Goal: Information Seeking & Learning: Learn about a topic

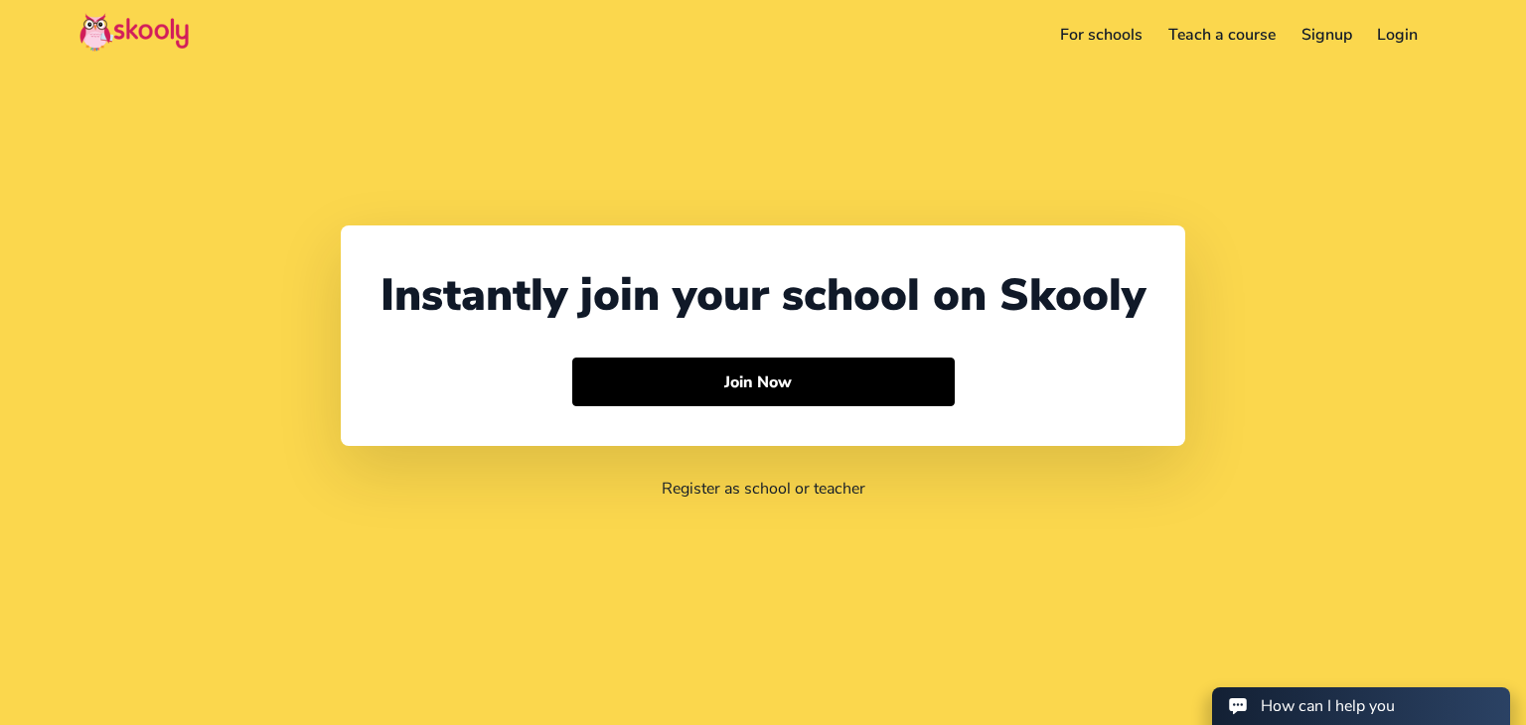
select select "91"
select select "[GEOGRAPHIC_DATA]"
select select "[GEOGRAPHIC_DATA]/[GEOGRAPHIC_DATA]"
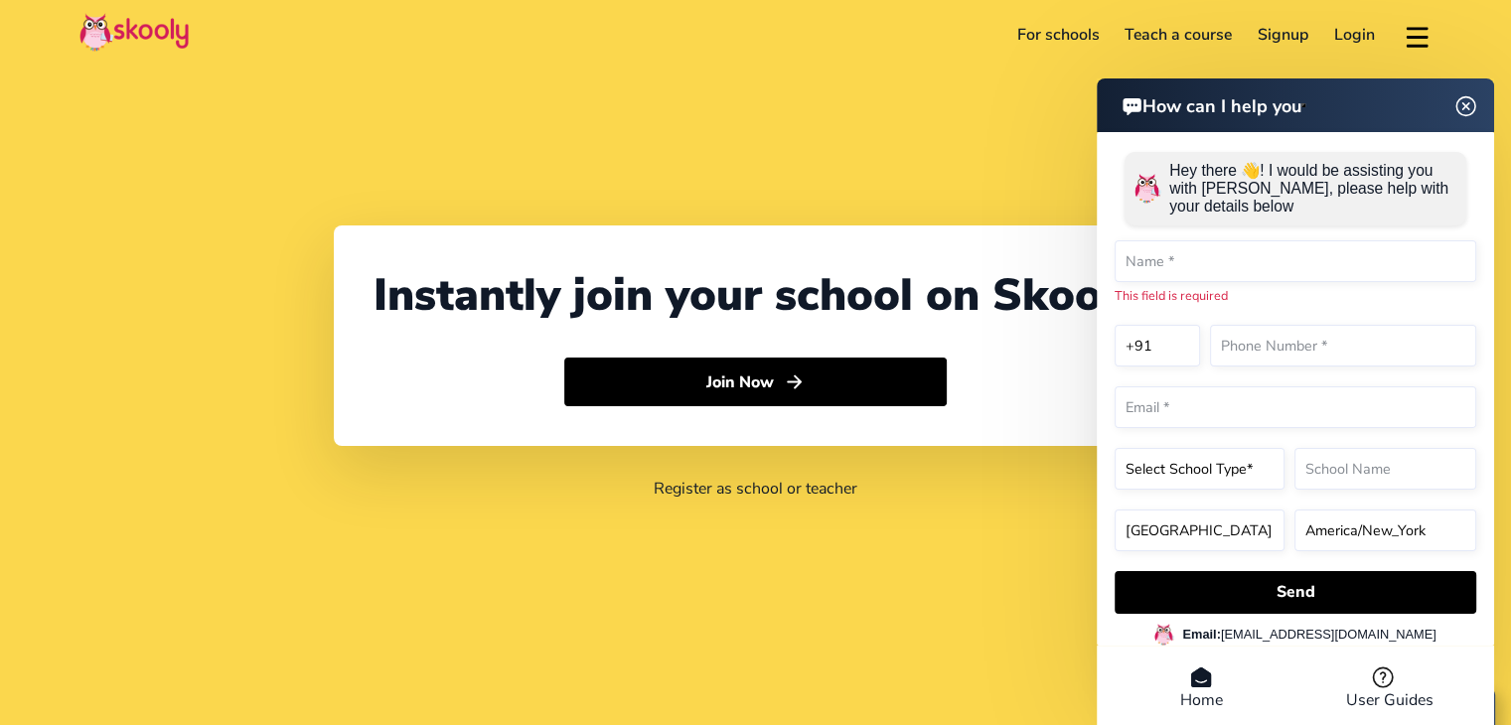
click at [1075, 30] on link "For schools" at bounding box center [1058, 35] width 108 height 32
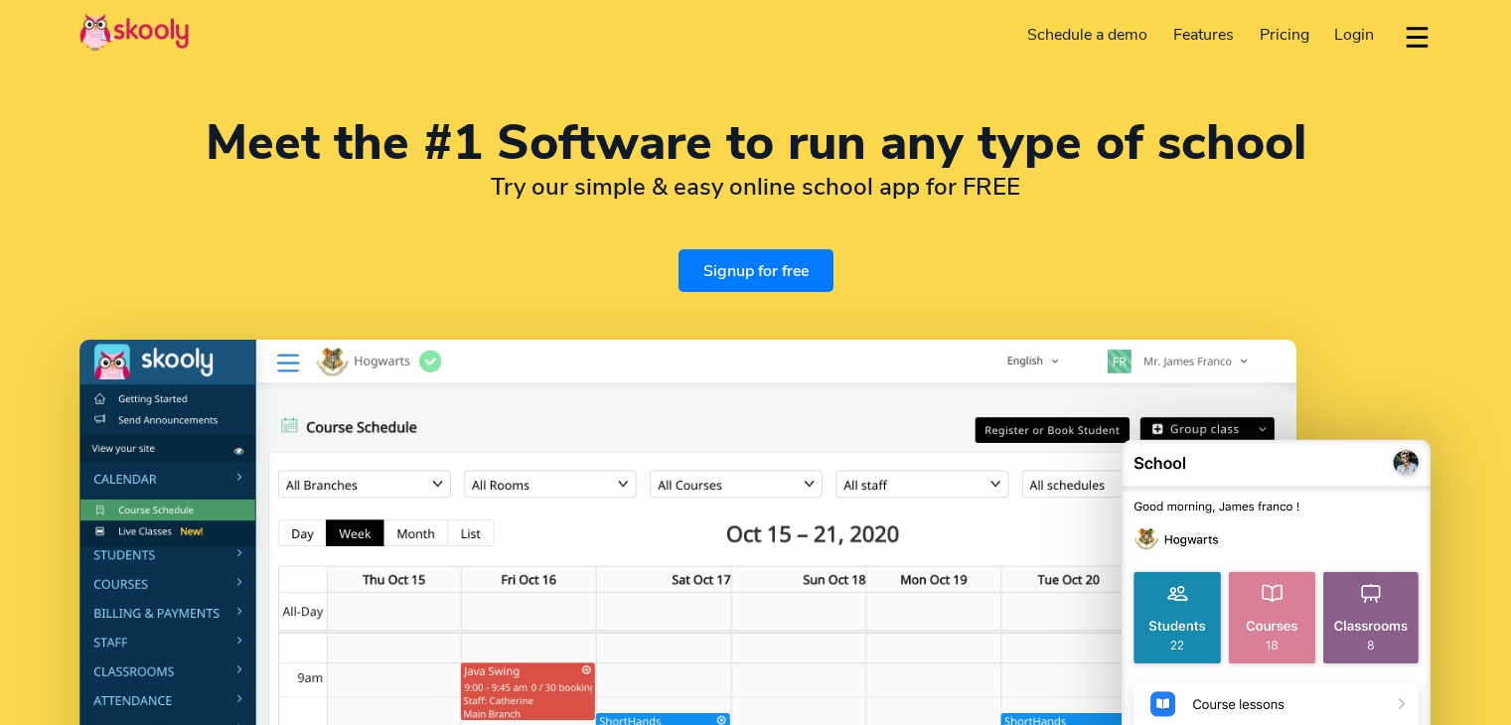
select select "en"
select select "91"
select select "[GEOGRAPHIC_DATA]"
select select "[GEOGRAPHIC_DATA]/[GEOGRAPHIC_DATA]"
click at [1295, 40] on span "Pricing" at bounding box center [1284, 35] width 50 height 22
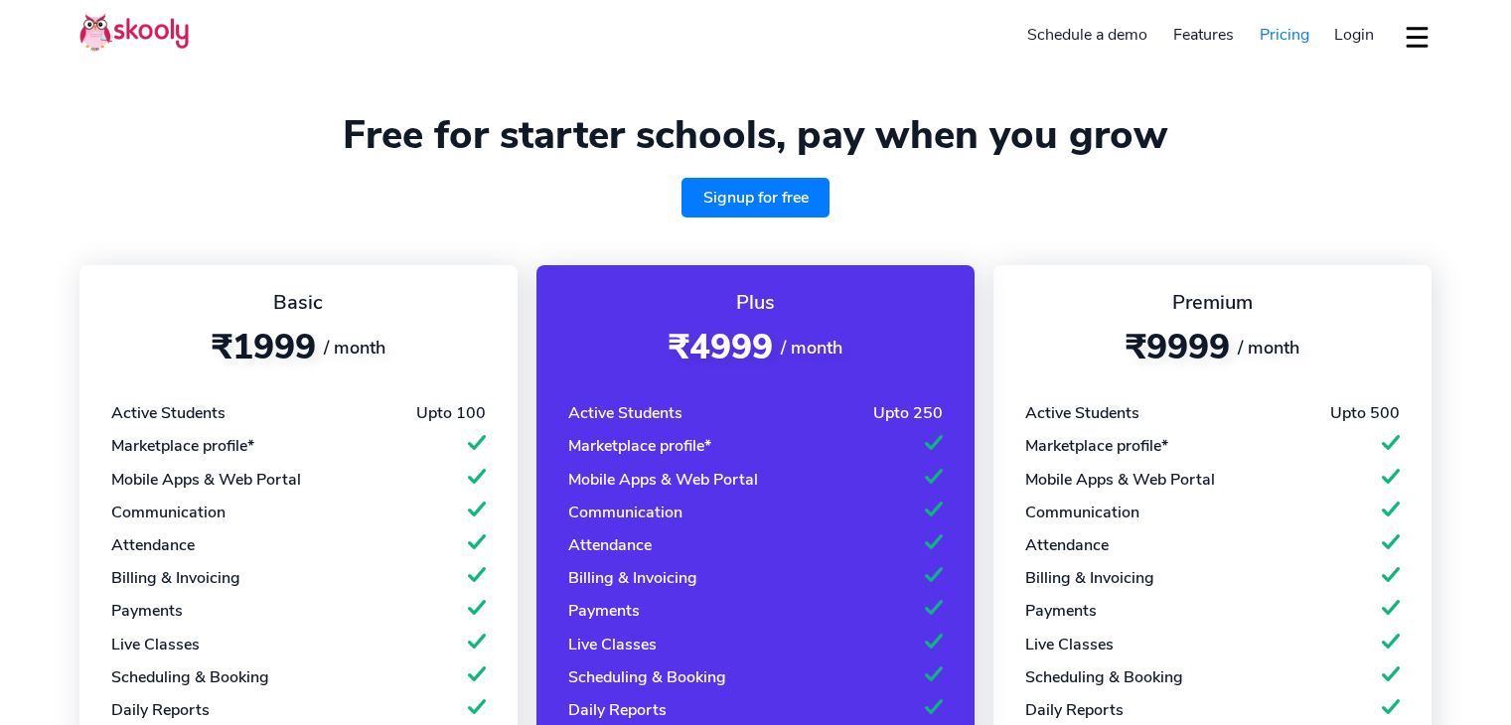
select select "en"
select select "91"
select select "[GEOGRAPHIC_DATA]"
select select "[GEOGRAPHIC_DATA]/[GEOGRAPHIC_DATA]"
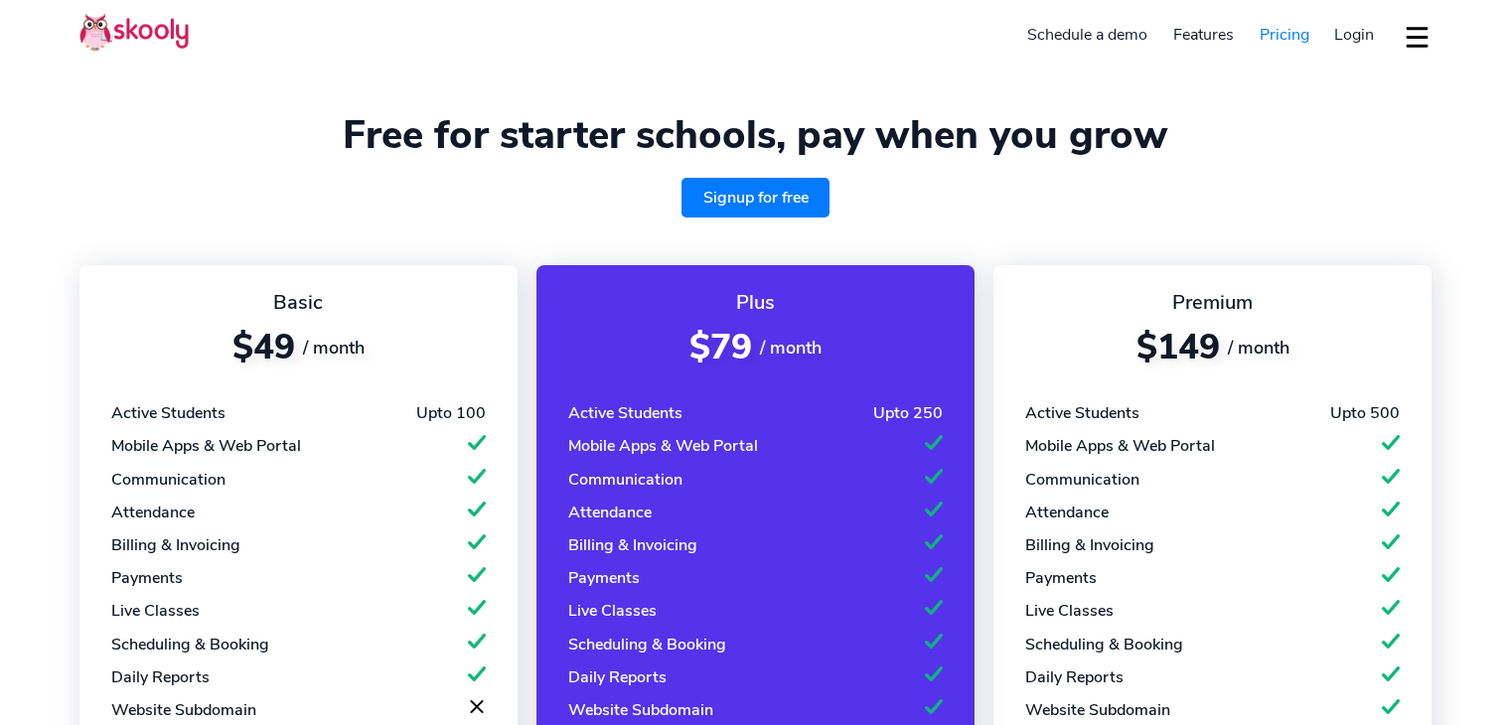
select select "en"
select select "91"
select select "[GEOGRAPHIC_DATA]"
select select "[GEOGRAPHIC_DATA]/[GEOGRAPHIC_DATA]"
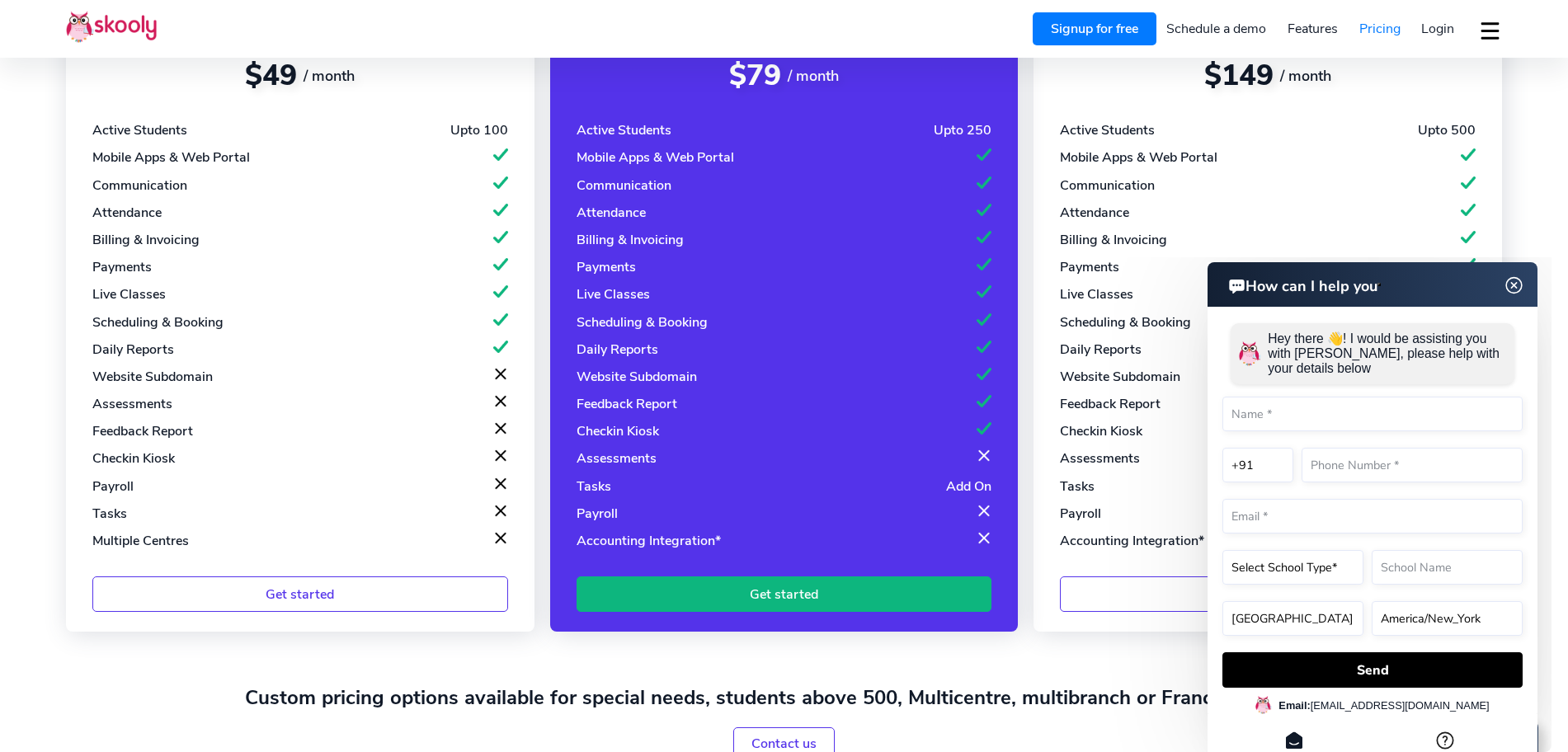
scroll to position [149, 0]
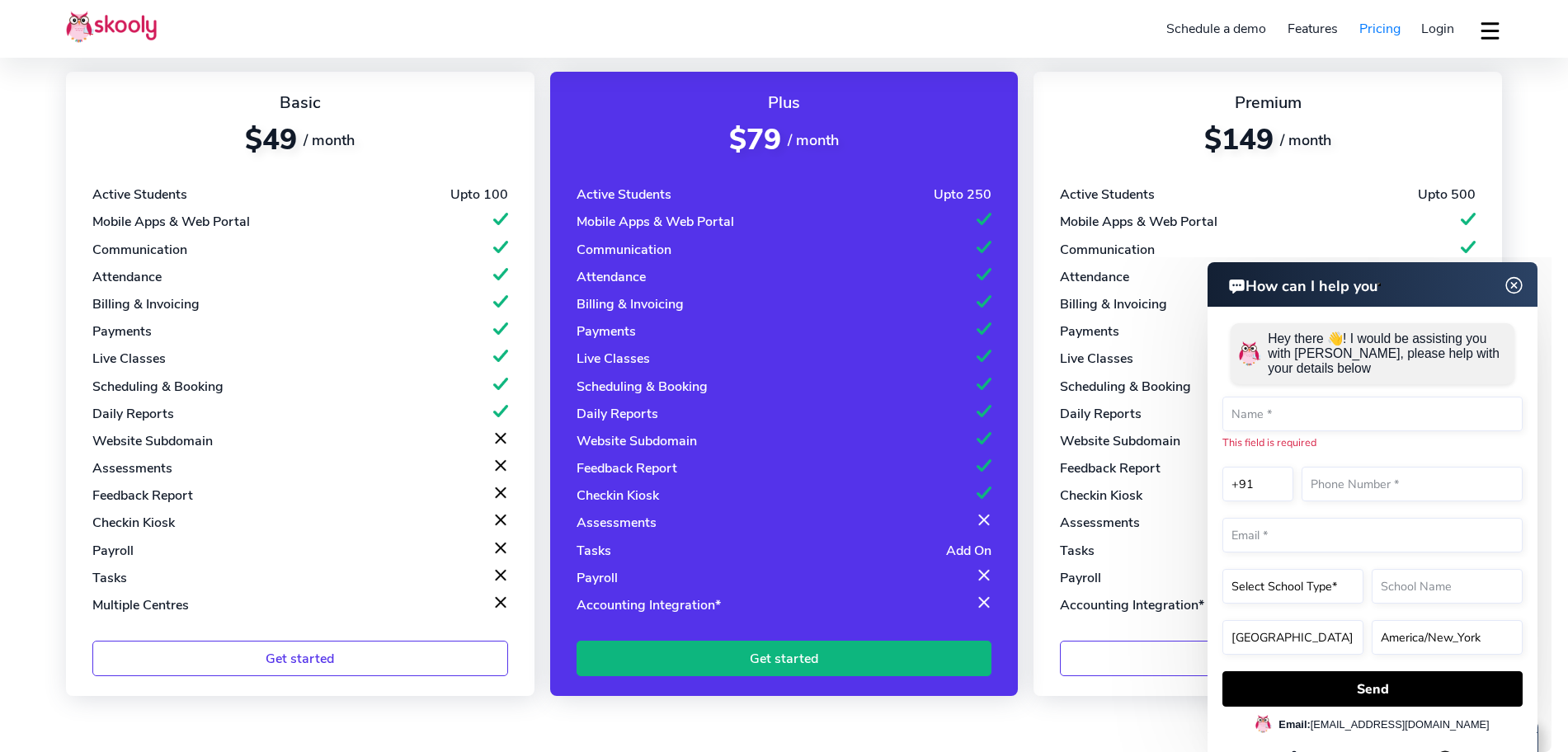
drag, startPoint x: 1514, startPoint y: 282, endPoint x: 2626, endPoint y: 527, distance: 1138.7
click at [1254, 282] on img at bounding box center [1515, 286] width 32 height 21
